Goal: Task Accomplishment & Management: Use online tool/utility

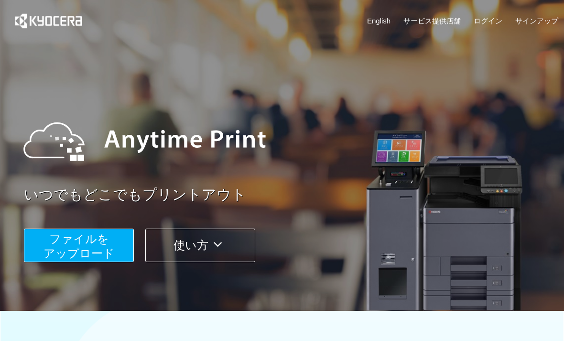
click at [74, 242] on span "ファイルを ​​アップロード" at bounding box center [79, 245] width 71 height 27
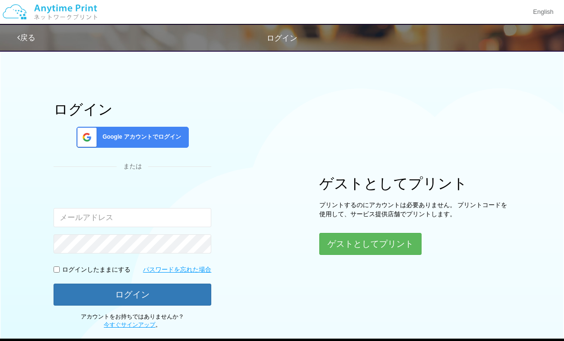
click at [357, 249] on button "ゲストとしてプリント" at bounding box center [370, 244] width 102 height 22
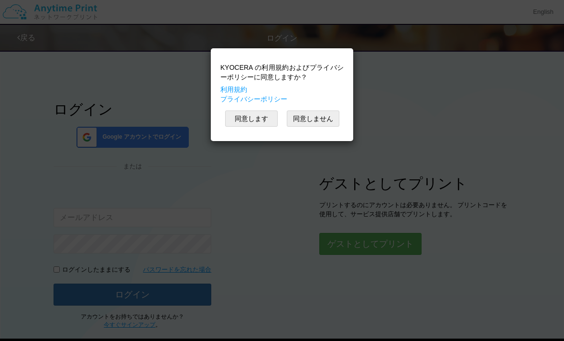
click at [257, 121] on button "同意します" at bounding box center [251, 118] width 53 height 16
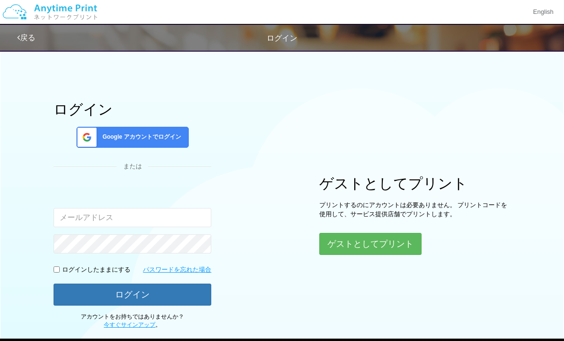
click at [362, 243] on button "ゲストとしてプリント" at bounding box center [370, 244] width 102 height 22
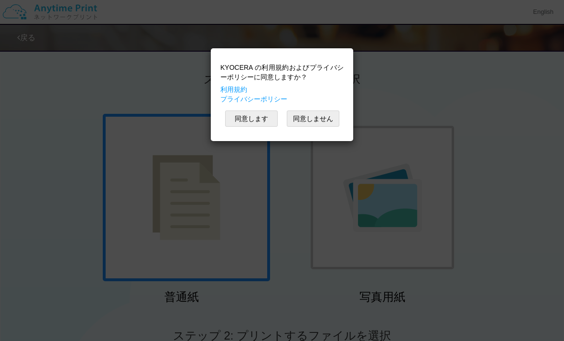
click at [258, 113] on button "同意します" at bounding box center [251, 118] width 53 height 16
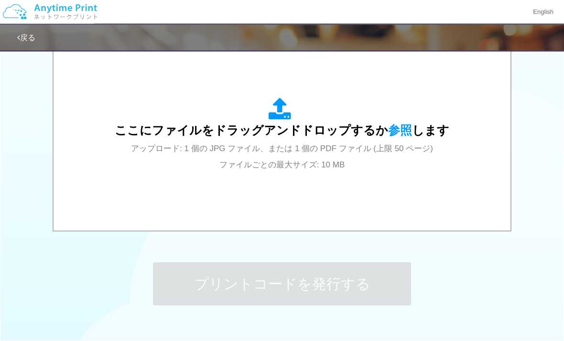
scroll to position [325, 0]
click at [290, 172] on div "ここにファイルをドラッグアンドドロップするか 参照 します アップロード: 1 個の JPG ファイル、または 1 個の PDF ファイル (上限 50 ペー…" at bounding box center [282, 135] width 438 height 172
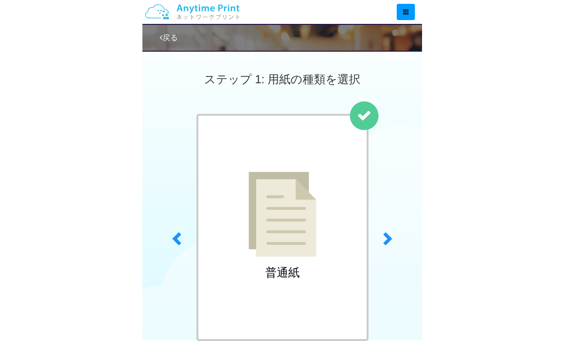
scroll to position [292, 0]
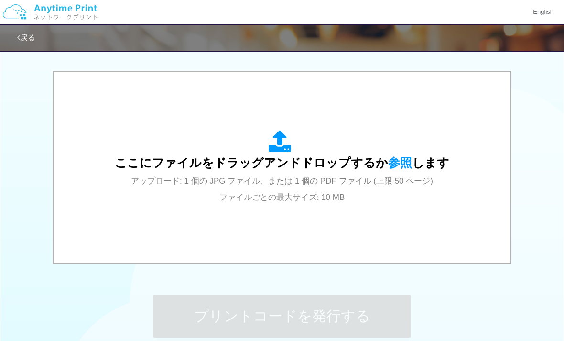
click at [308, 151] on div "ここにファイルをドラッグアンドドロップするか 参照 します アップロード: 1 個の JPG ファイル、または 1 個の PDF ファイル (上限 50 ペー…" at bounding box center [282, 167] width 335 height 75
click at [363, 165] on span "ここにファイルをドラッグアンドドロップするか 参照 します" at bounding box center [282, 162] width 335 height 13
click at [432, 140] on div "ここにファイルをドラッグアンドドロップするか 参照 します アップロード: 1 個の JPG ファイル、または 1 個の PDF ファイル (上限 50 ペー…" at bounding box center [282, 167] width 335 height 75
click at [383, 207] on div "ここにファイルをドラッグアンドドロップするか 参照 します アップロード: 1 個の JPG ファイル、または 1 個の PDF ファイル (上限 50 ペー…" at bounding box center [282, 167] width 438 height 172
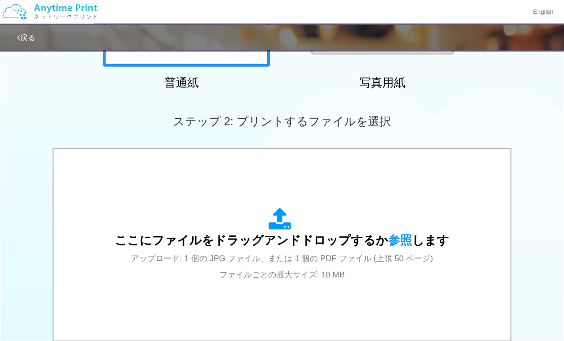
scroll to position [205, 0]
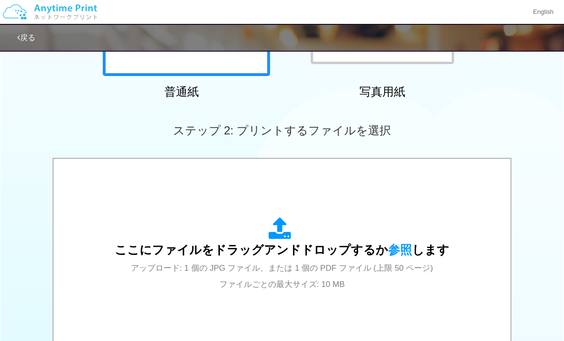
click at [334, 288] on span "アップロード: 1 個の JPG ファイル、または 1 個の PDF ファイル (上限 50 ページ) ファイルごとの最大サイズ: 10 MB" at bounding box center [282, 276] width 302 height 25
click at [332, 274] on div "ここにファイルをドラッグアンドドロップするか 参照 します アップロード: 1 個の JPG ファイル、または 1 個の PDF ファイル (上限 50 ペー…" at bounding box center [282, 254] width 335 height 75
click at [409, 238] on div "ここにファイルをドラッグアンドドロップするか 参照 します アップロード: 1 個の JPG ファイル、または 1 個の PDF ファイル (上限 50 ペー…" at bounding box center [282, 254] width 335 height 75
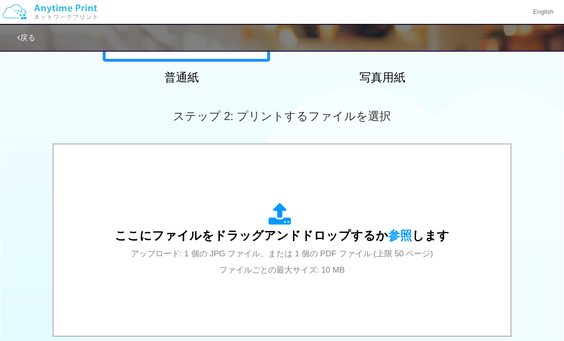
scroll to position [248, 0]
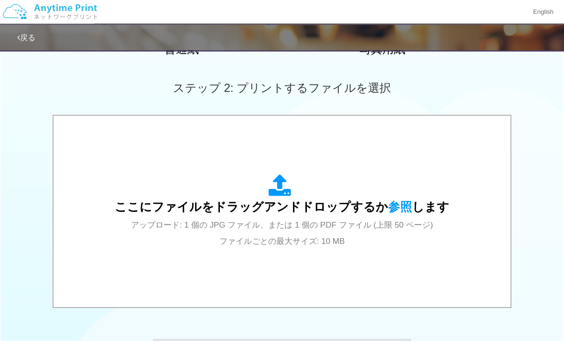
click at [369, 224] on span "アップロード: 1 個の JPG ファイル、または 1 個の PDF ファイル (上限 50 ページ) ファイルごとの最大サイズ: 10 MB" at bounding box center [282, 233] width 302 height 25
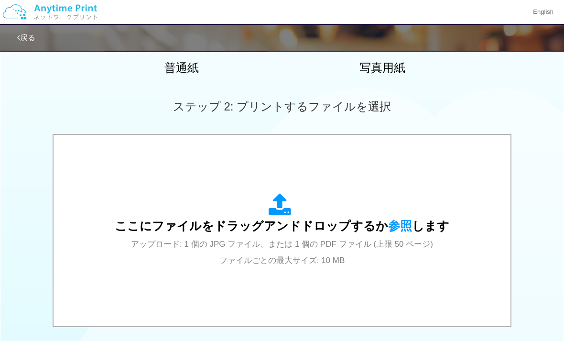
scroll to position [230, 0]
click at [422, 230] on span "ここにファイルをドラッグアンドドロップするか 参照 します" at bounding box center [282, 225] width 335 height 13
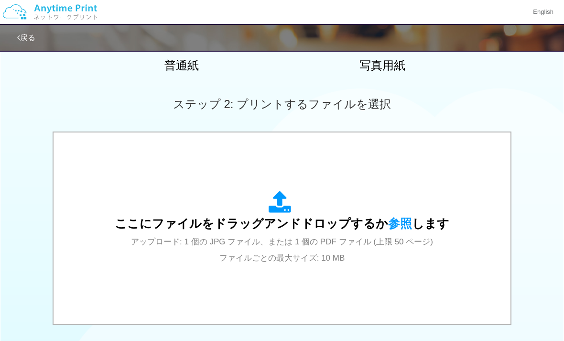
scroll to position [233, 0]
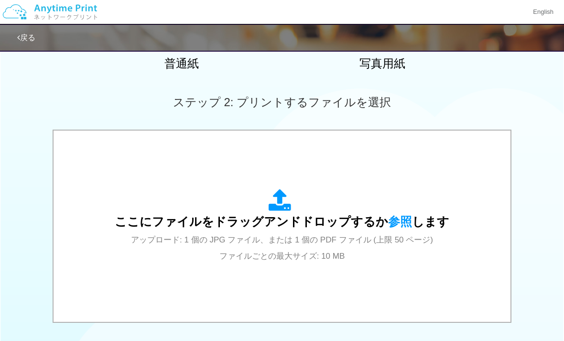
click at [458, 240] on div "ここにファイルをドラッグアンドドロップするか 参照 します アップロード: 1 個の JPG ファイル、または 1 個の PDF ファイル (上限 50 ペー…" at bounding box center [282, 226] width 438 height 172
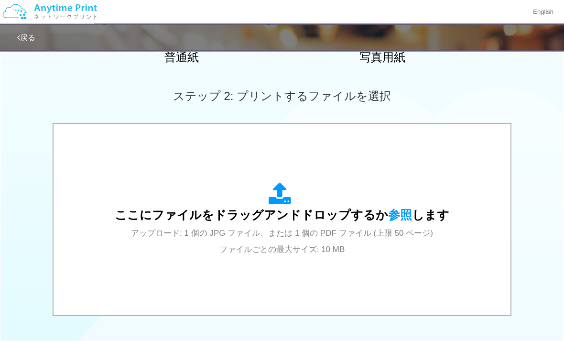
scroll to position [243, 0]
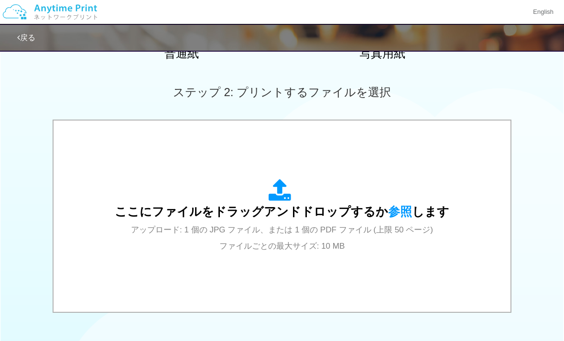
click at [465, 220] on div "ここにファイルをドラッグアンドドロップするか 参照 します アップロード: 1 個の JPG ファイル、または 1 個の PDF ファイル (上限 50 ペー…" at bounding box center [282, 216] width 438 height 172
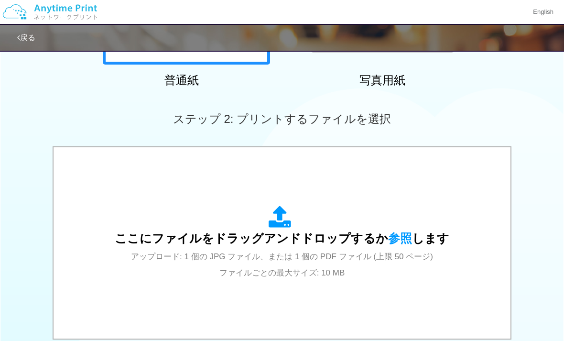
click at [439, 246] on div "ここにファイルをドラッグアンドドロップするか 参照 します アップロード: 1 個の JPG ファイル、または 1 個の PDF ファイル (上限 50 ペー…" at bounding box center [282, 243] width 335 height 75
click at [354, 211] on div "ここにファイルをドラッグアンドドロップするか 参照 します アップロード: 1 個の JPG ファイル、または 1 個の PDF ファイル (上限 50 ペー…" at bounding box center [282, 243] width 335 height 75
click at [465, 228] on div "ここにファイルをドラッグアンドドロップするか 参照 します アップロード: 1 個の JPG ファイル、または 1 個の PDF ファイル (上限 50 ペー…" at bounding box center [282, 243] width 438 height 172
click at [471, 208] on div "ここにファイルをドラッグアンドドロップするか 参照 します アップロード: 1 個の JPG ファイル、または 1 個の PDF ファイル (上限 50 ペー…" at bounding box center [282, 243] width 438 height 172
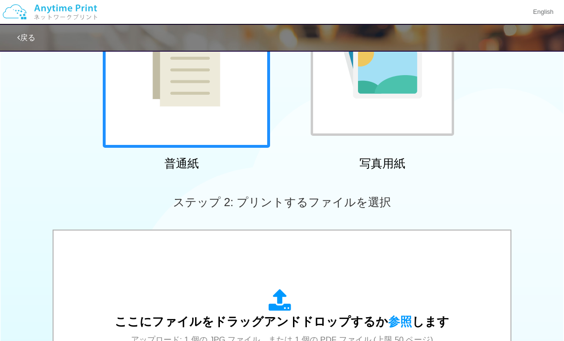
scroll to position [0, 0]
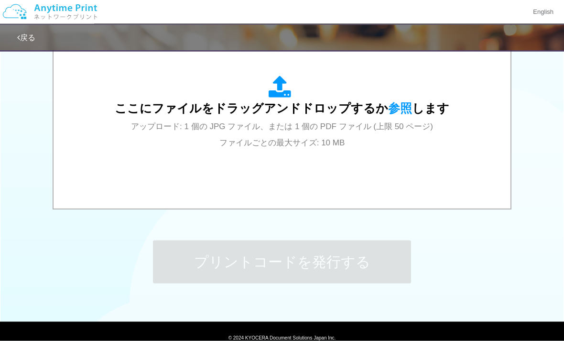
click at [424, 150] on div "ここにファイルをドラッグアンドドロップするか 参照 します アップロード: 1 個の JPG ファイル、または 1 個の PDF ファイル (上限 50 ペー…" at bounding box center [282, 113] width 438 height 172
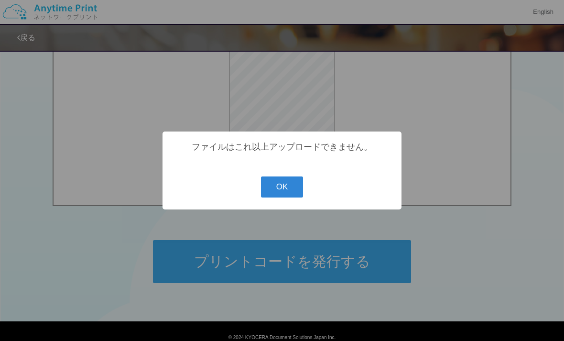
click at [284, 198] on button "OK" at bounding box center [282, 186] width 43 height 21
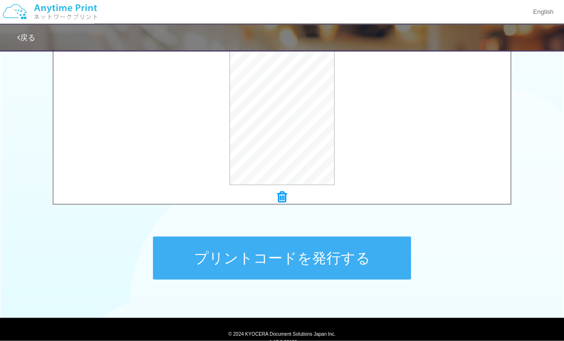
click at [352, 261] on button "プリントコードを発行する" at bounding box center [282, 258] width 258 height 43
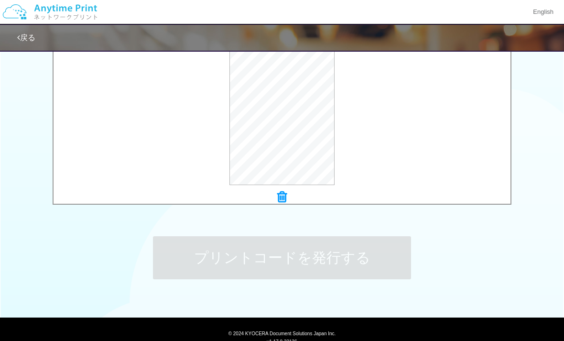
scroll to position [0, 0]
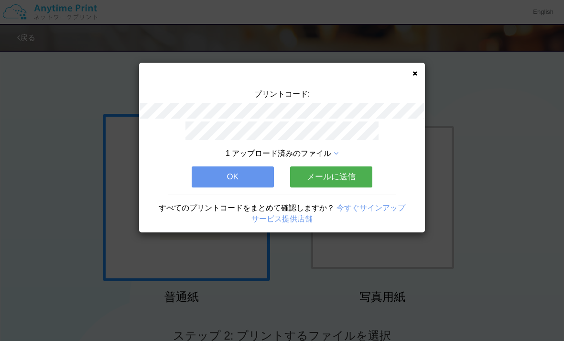
click at [417, 62] on div "プリントコード: 1 アップロード済みのファイル OK メールに送信 すべてのプリントコードをまとめて確認しますか？ 今すぐサインアップ サービス提供店舗" at bounding box center [282, 170] width 564 height 341
click at [418, 70] on div "プリントコード: 1 アップロード済みのファイル OK メールに送信 すべてのプリントコードをまとめて確認しますか？ 今すぐサインアップ サービス提供店舗" at bounding box center [282, 148] width 286 height 170
click at [405, 76] on div "プリントコード: 1 アップロード済みのファイル OK メールに送信 すべてのプリントコードをまとめて確認しますか？ 今すぐサインアップ サービス提供店舗" at bounding box center [282, 148] width 286 height 170
click at [416, 72] on icon at bounding box center [415, 73] width 5 height 6
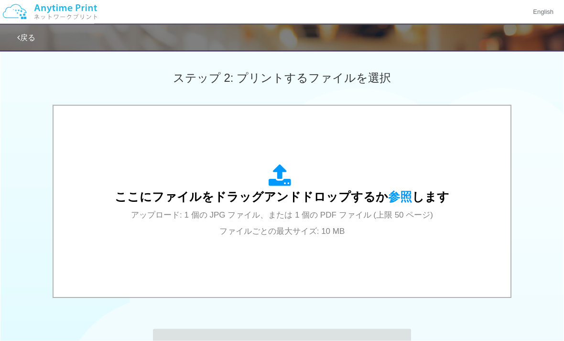
scroll to position [258, 0]
click at [342, 214] on span "アップロード: 1 個の JPG ファイル、または 1 個の PDF ファイル (上限 50 ページ) ファイルごとの最大サイズ: 10 MB" at bounding box center [282, 222] width 302 height 25
